Goal: Transaction & Acquisition: Purchase product/service

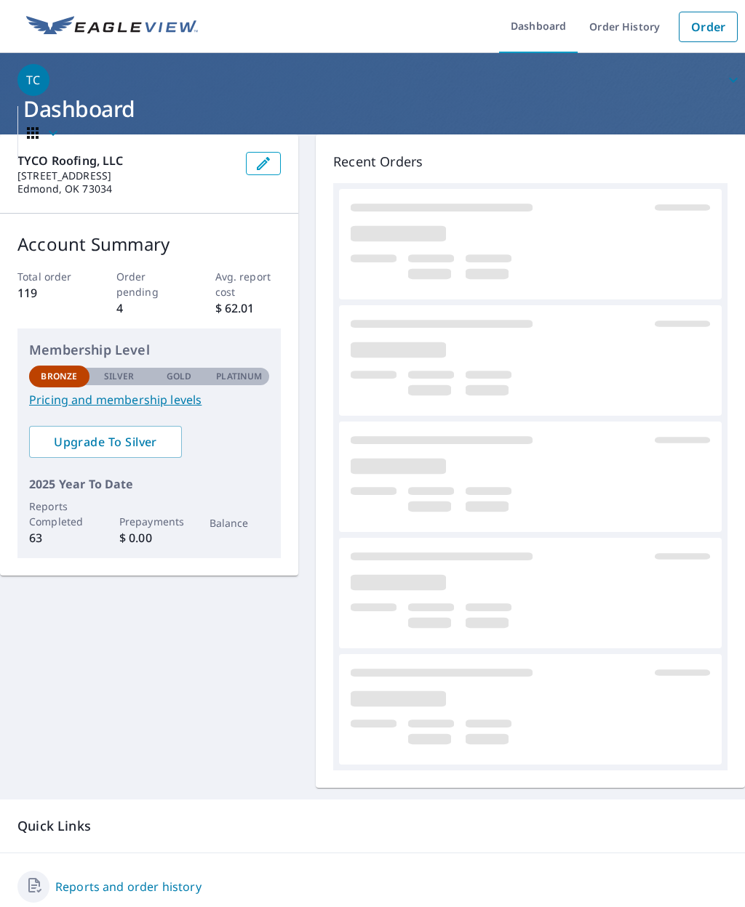
click at [715, 31] on link "Order" at bounding box center [707, 27] width 59 height 31
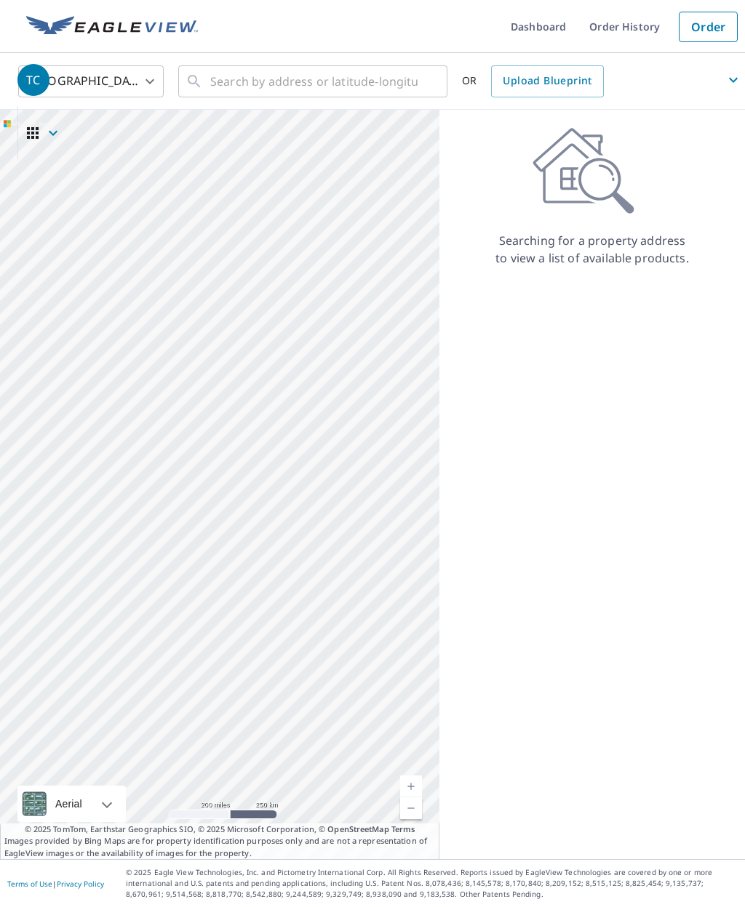
click at [374, 81] on span "TC" at bounding box center [380, 80] width 727 height 35
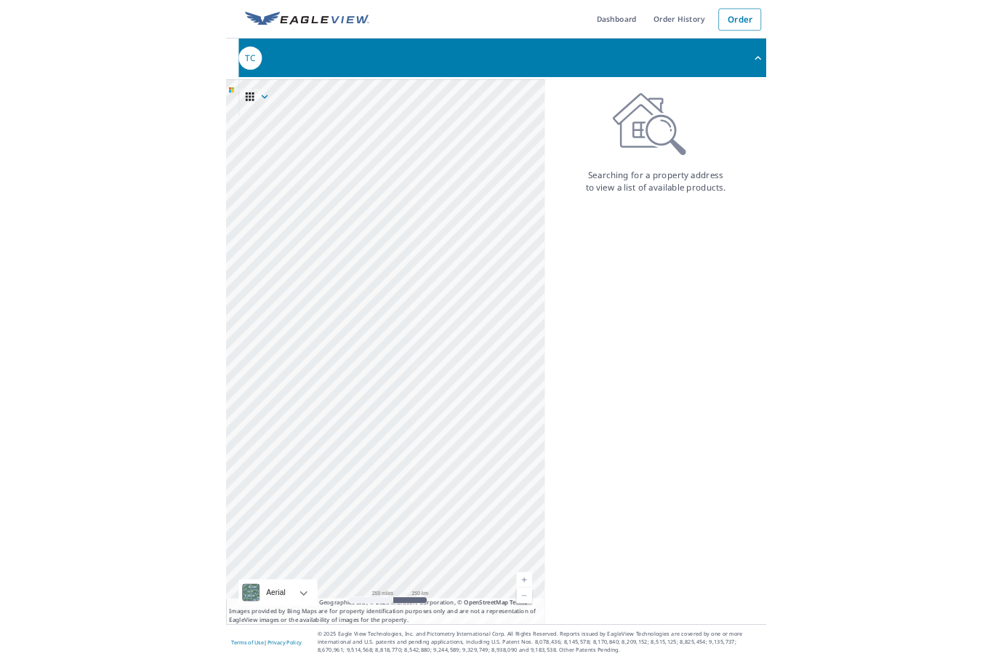
scroll to position [50, 0]
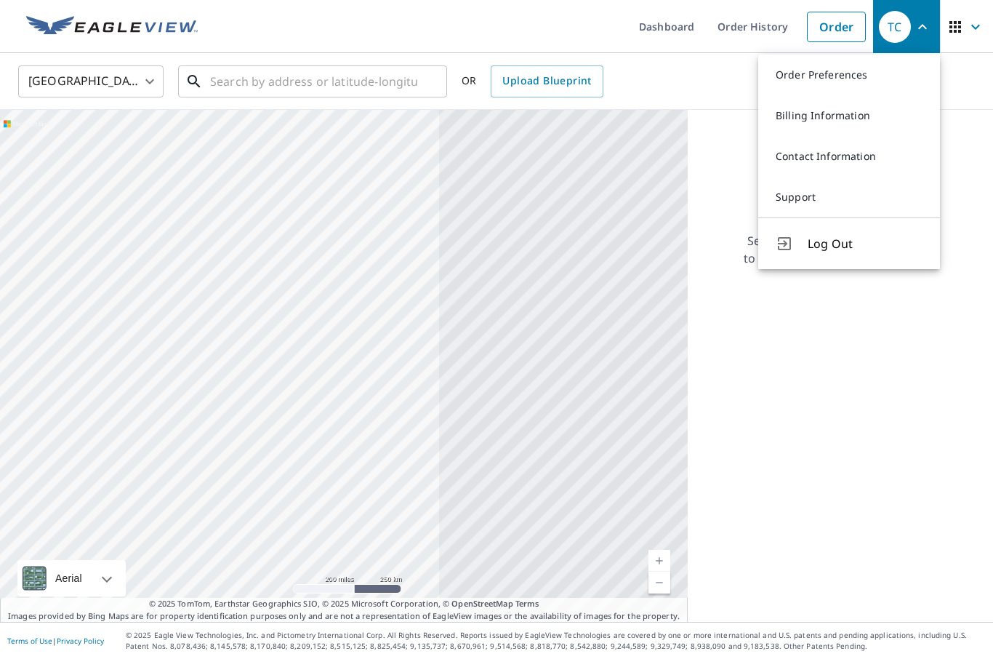
click at [262, 61] on input "text" at bounding box center [313, 81] width 207 height 41
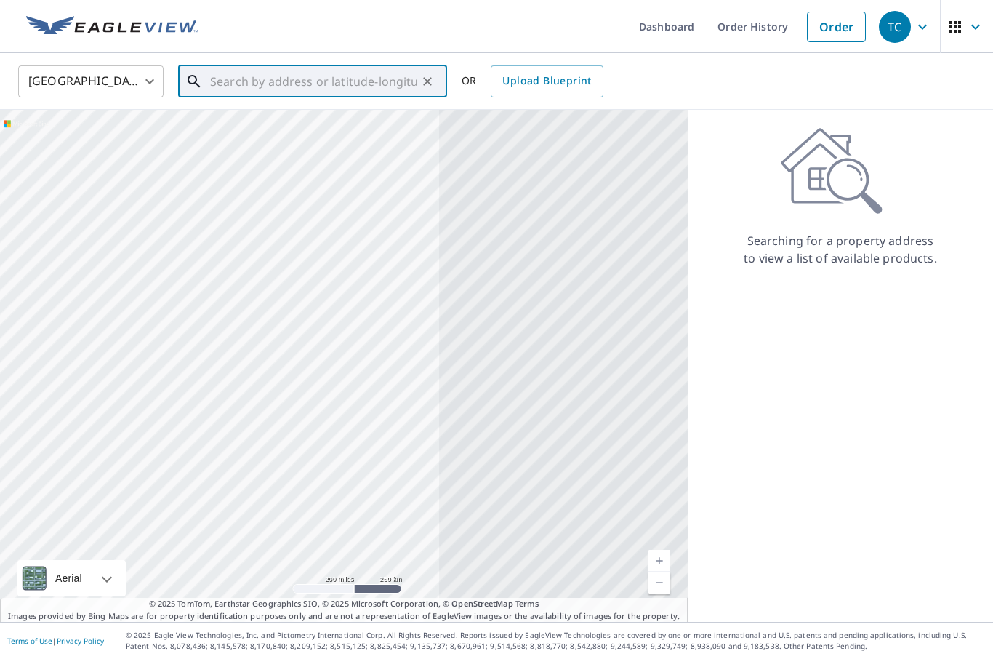
scroll to position [49, 0]
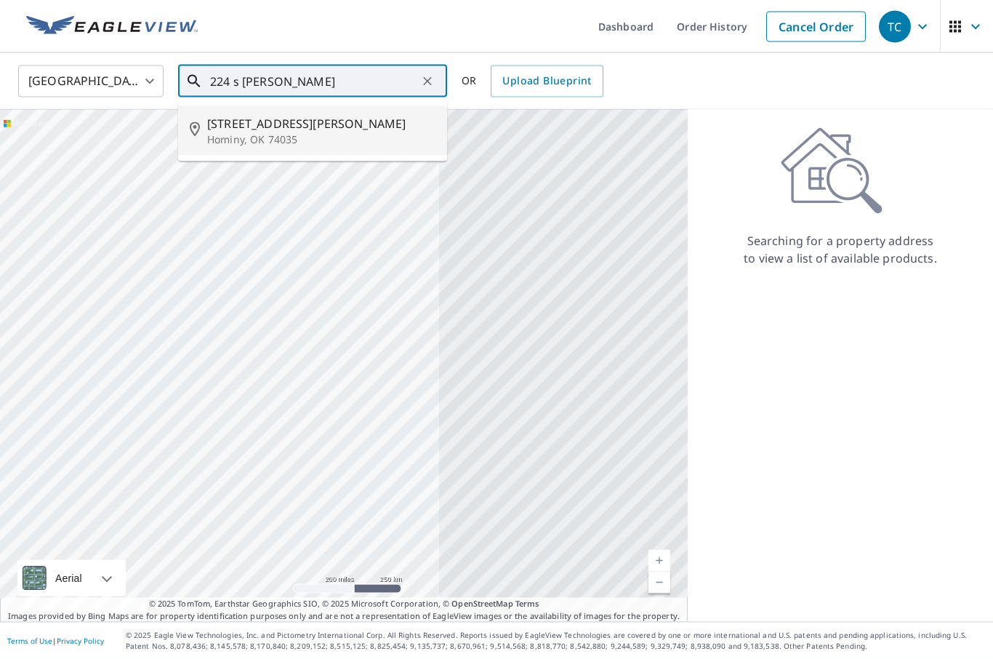
click at [265, 132] on p "Hominy, OK 74035" at bounding box center [321, 139] width 228 height 15
type input "[STREET_ADDRESS][PERSON_NAME]"
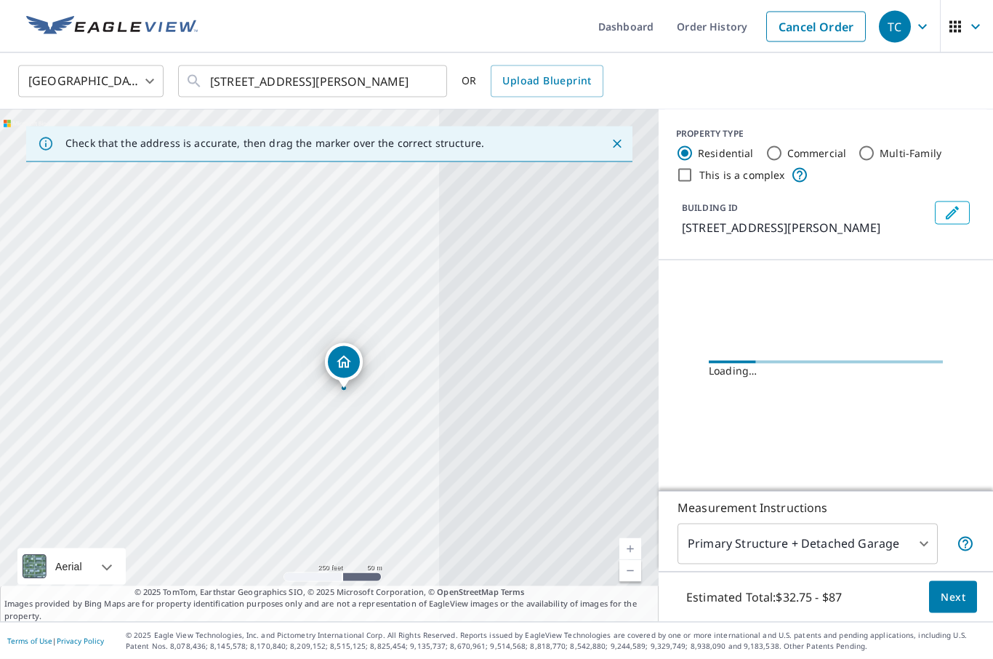
scroll to position [50, 0]
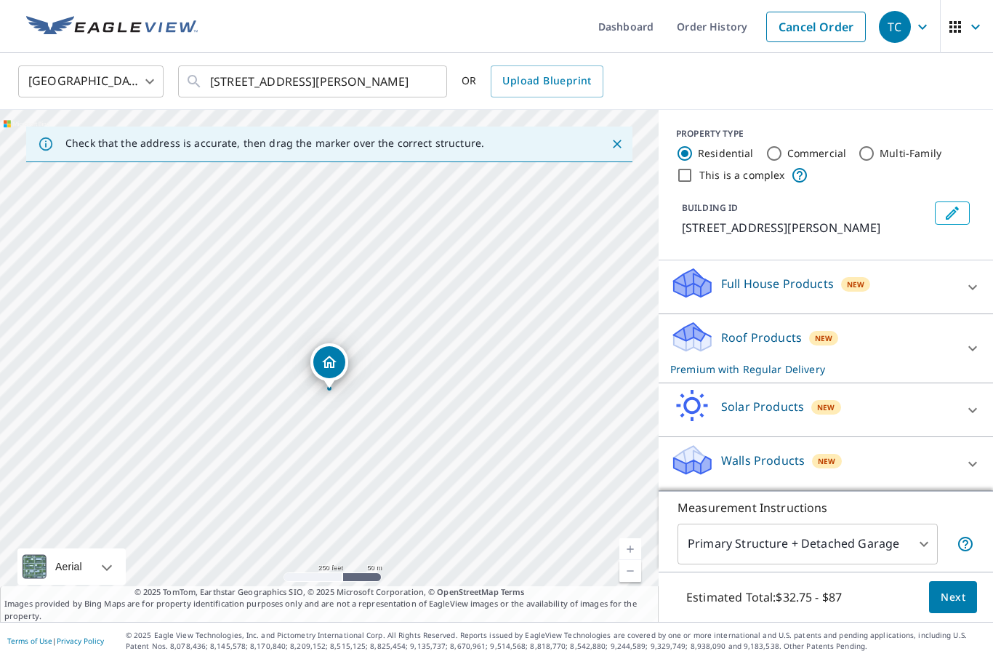
click at [638, 542] on link "Current Level 17, Zoom In" at bounding box center [630, 549] width 22 height 22
click at [634, 565] on link "Current Level 18, Zoom Out" at bounding box center [630, 571] width 22 height 22
click at [625, 540] on link "Current Level 17, Zoom In" at bounding box center [630, 549] width 22 height 22
click at [744, 610] on button "Next" at bounding box center [953, 597] width 48 height 33
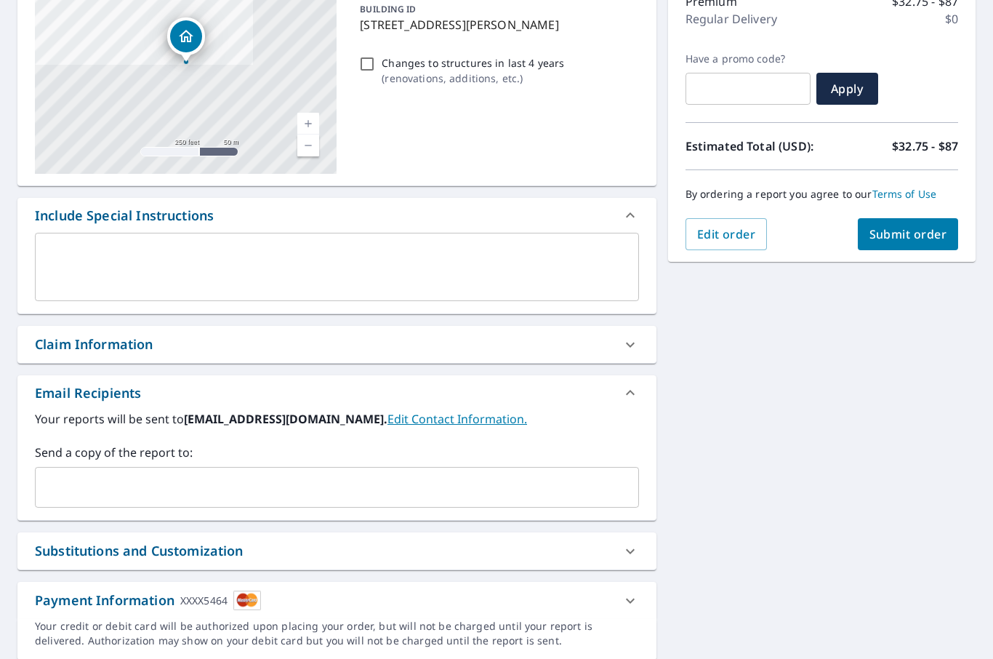
scroll to position [50, 0]
click at [744, 218] on button "Submit order" at bounding box center [908, 234] width 101 height 32
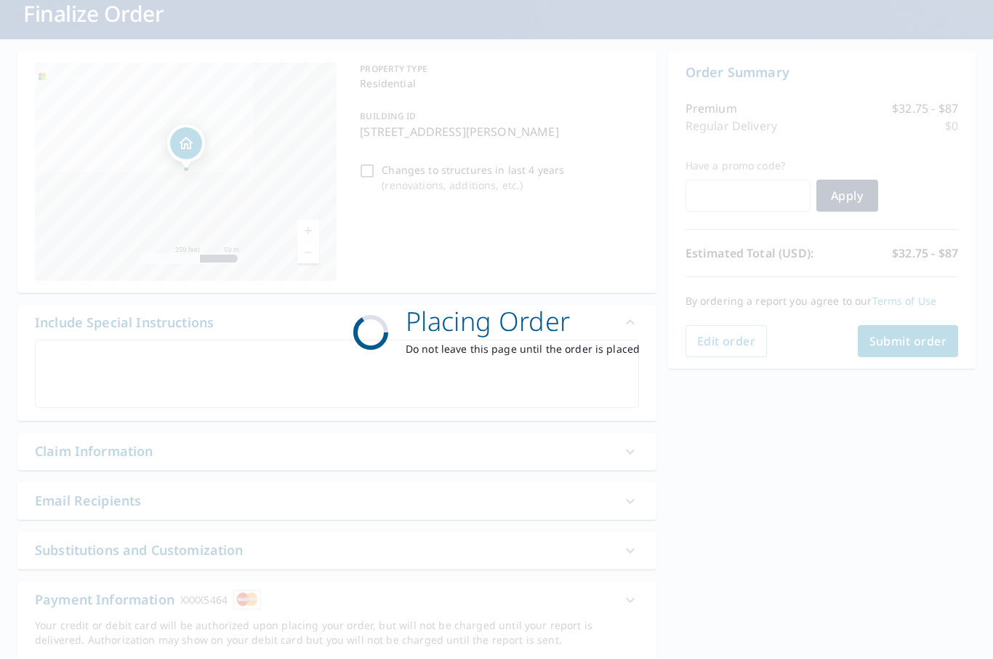
scroll to position [95, 0]
